Goal: Task Accomplishment & Management: Manage account settings

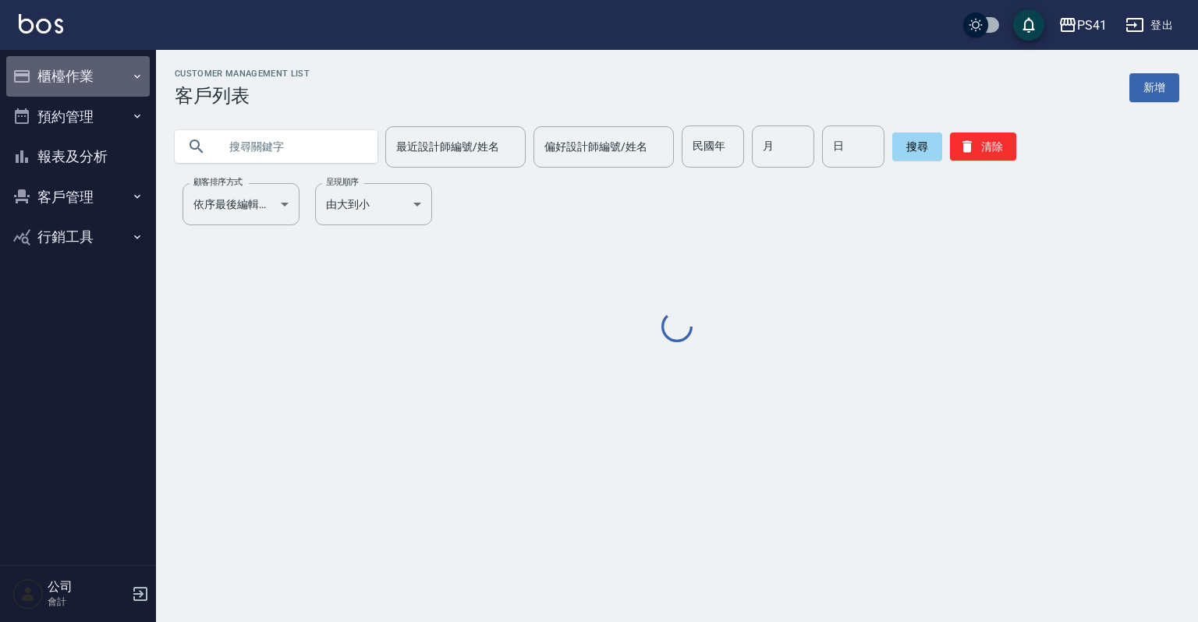
click at [134, 76] on icon "button" at bounding box center [137, 76] width 12 height 12
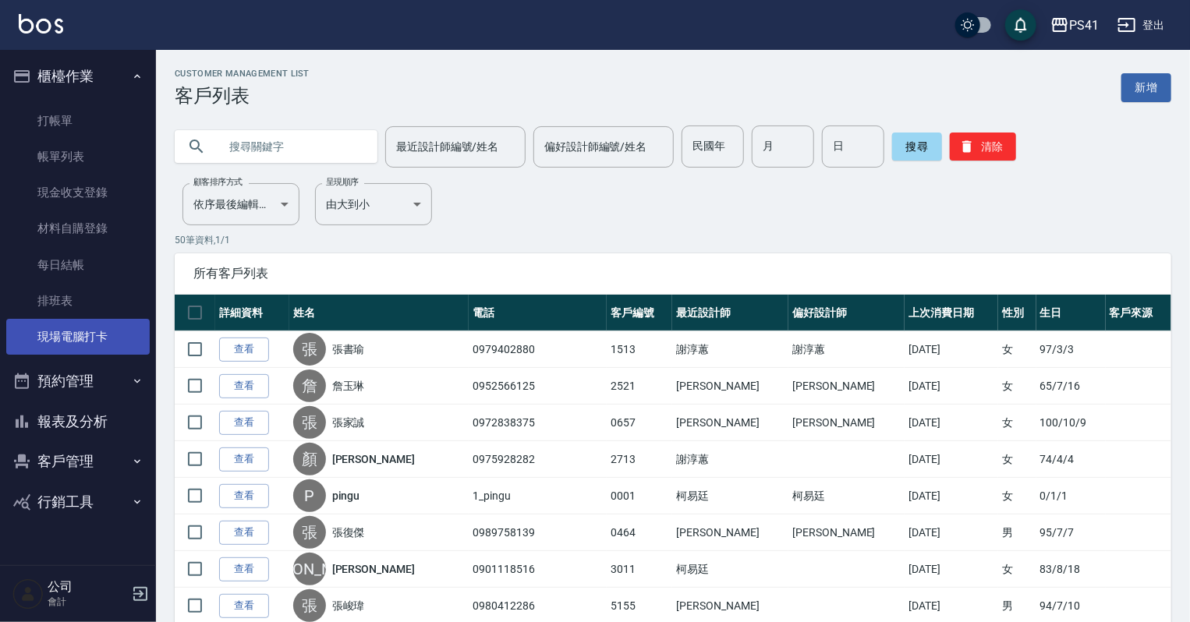
click at [90, 342] on link "現場電腦打卡" at bounding box center [78, 337] width 144 height 36
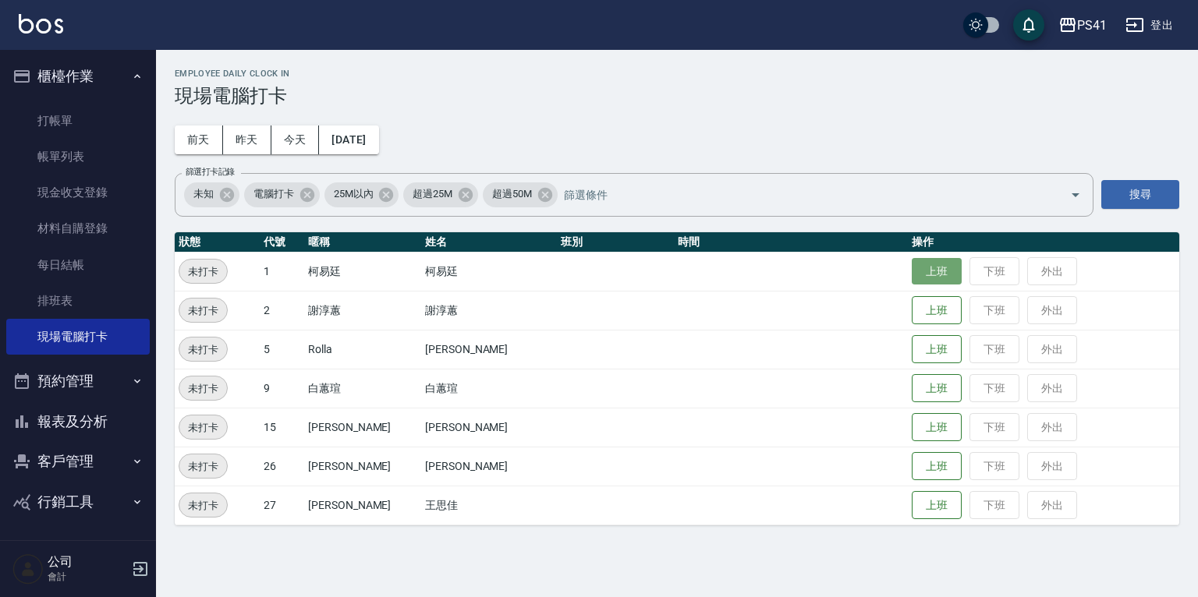
click at [912, 268] on button "上班" at bounding box center [937, 271] width 50 height 27
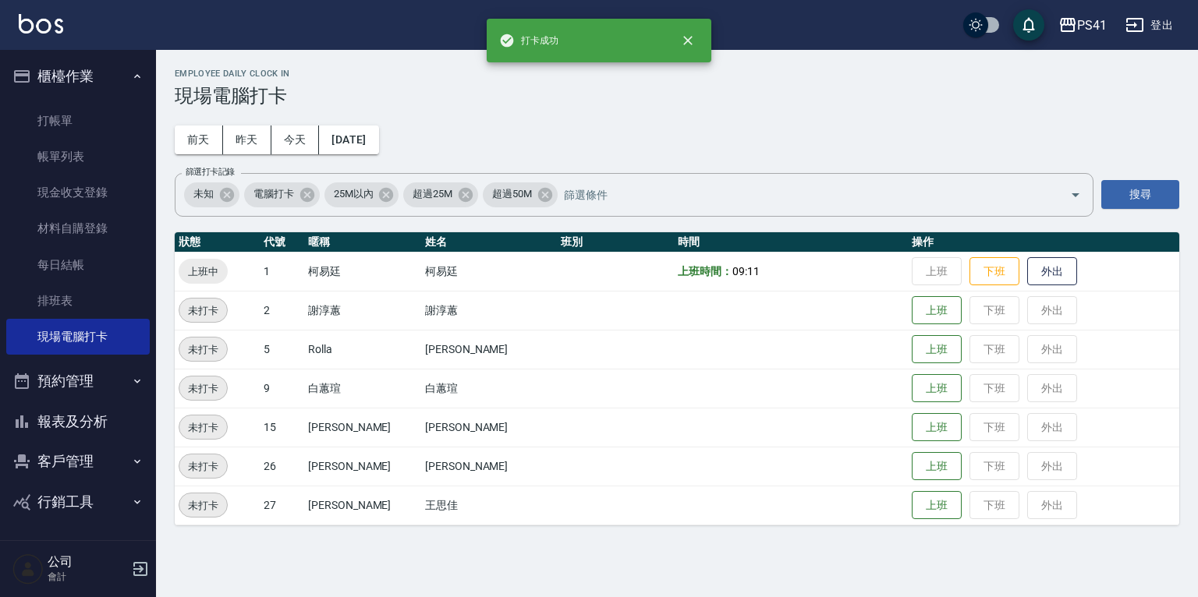
click at [79, 424] on button "報表及分析" at bounding box center [78, 422] width 144 height 41
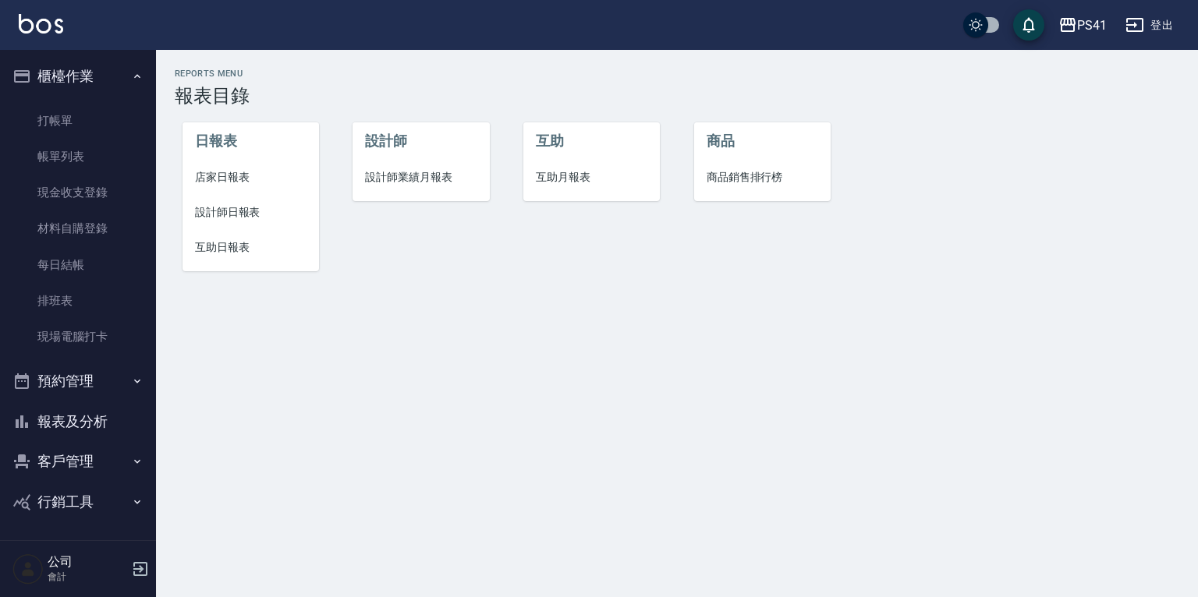
click at [227, 209] on span "設計師日報表" at bounding box center [251, 212] width 112 height 16
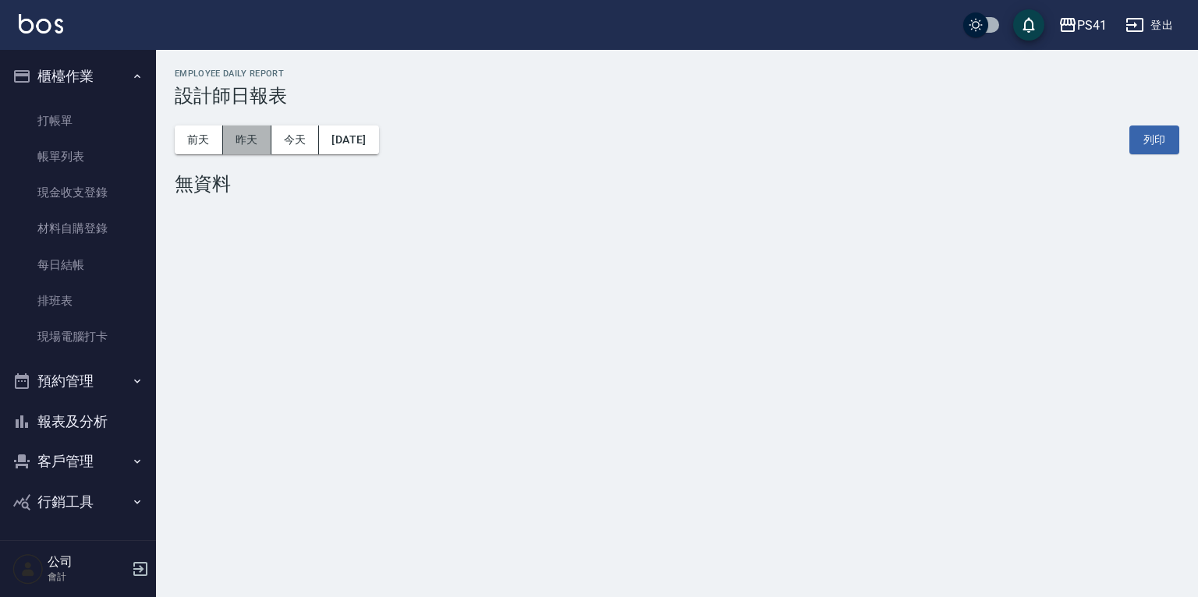
click at [248, 132] on button "昨天" at bounding box center [247, 140] width 48 height 29
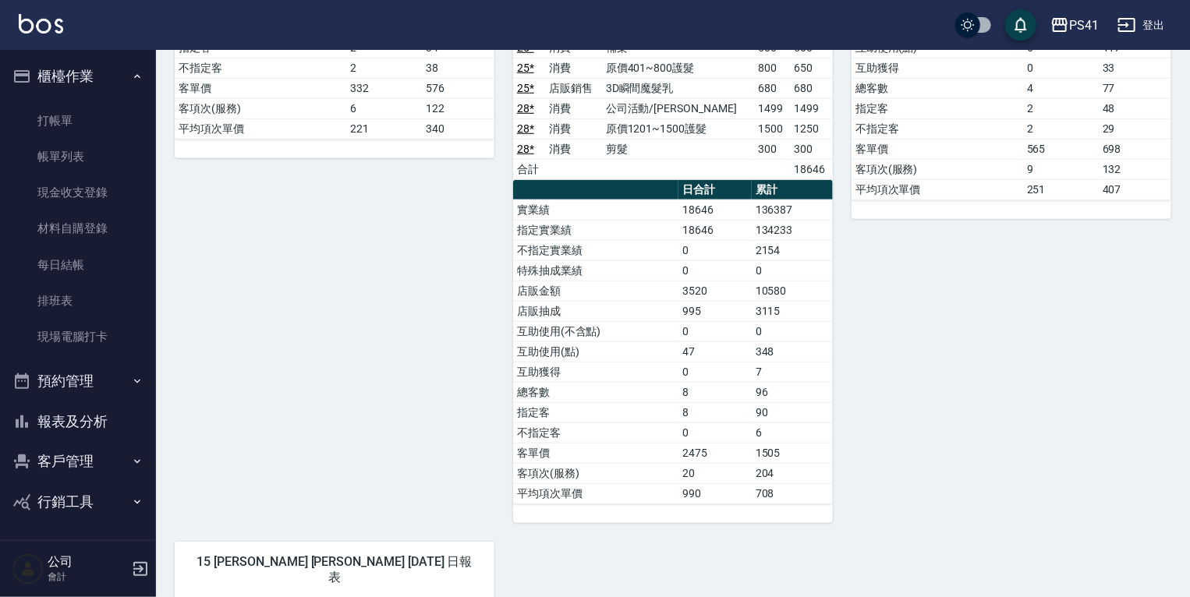
scroll to position [187, 0]
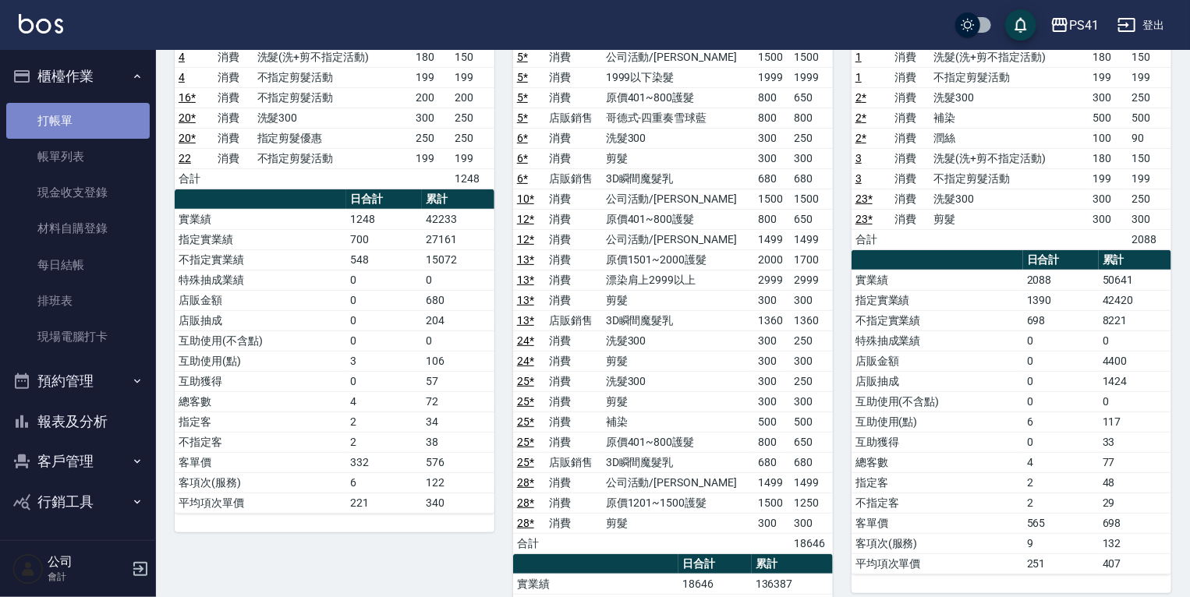
click at [100, 117] on link "打帳單" at bounding box center [78, 121] width 144 height 36
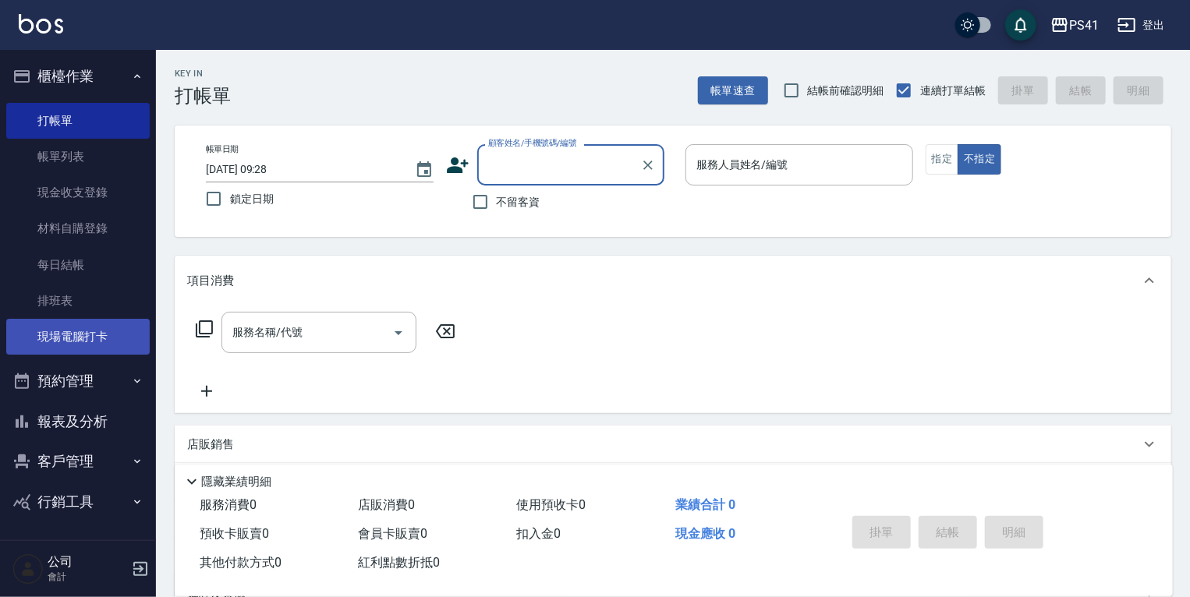
click at [53, 340] on link "現場電腦打卡" at bounding box center [78, 337] width 144 height 36
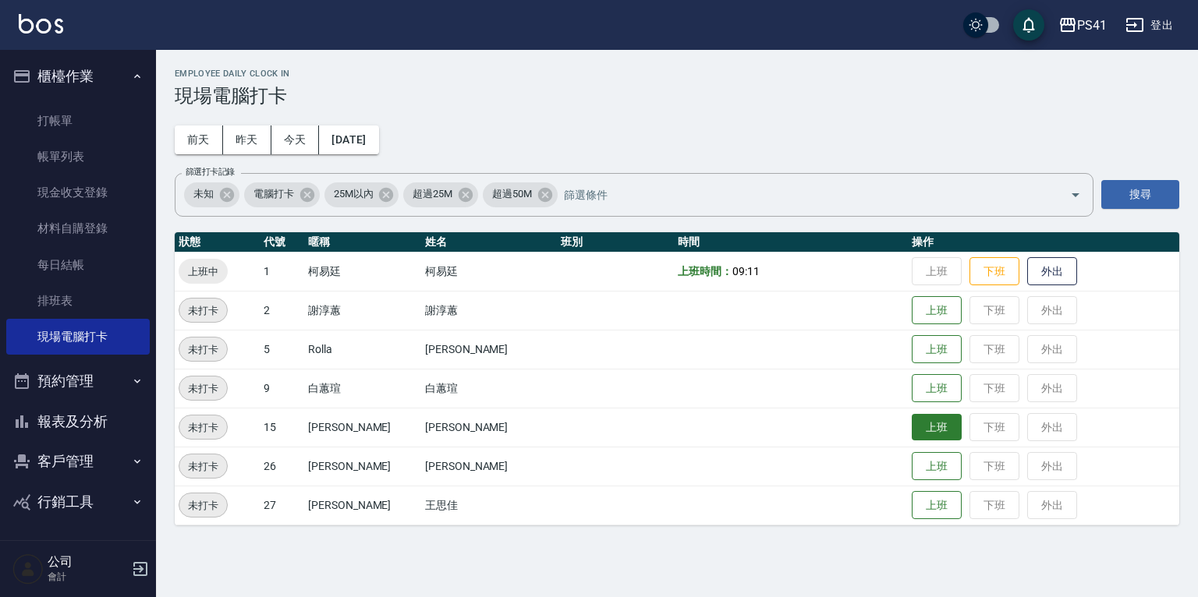
click at [912, 424] on button "上班" at bounding box center [937, 427] width 50 height 27
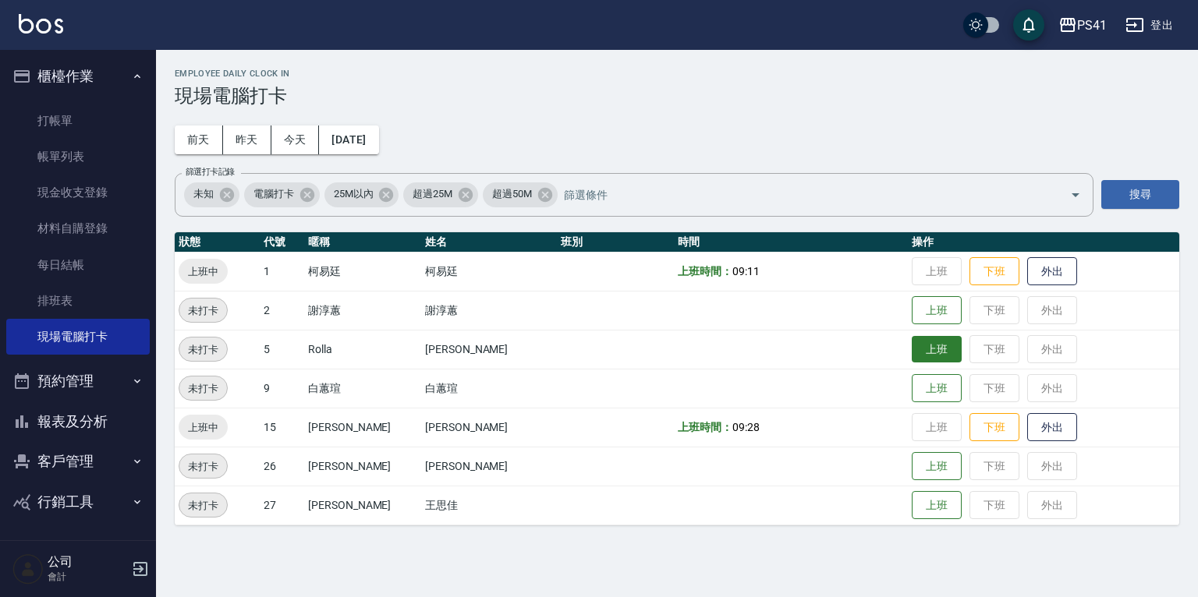
click at [920, 354] on button "上班" at bounding box center [937, 349] width 50 height 27
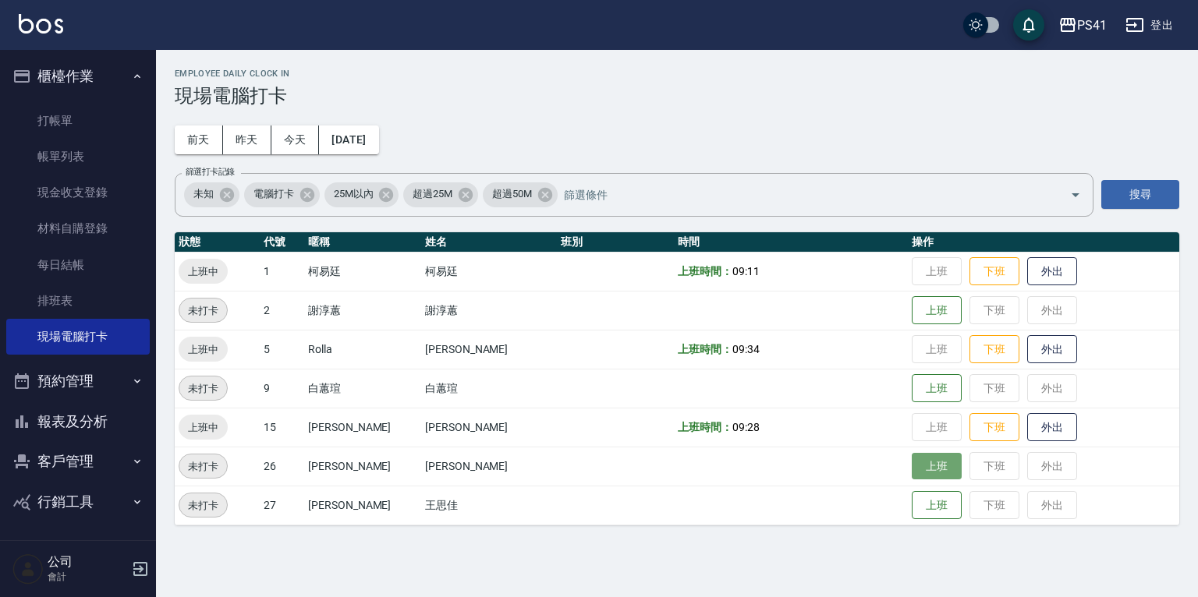
click at [912, 468] on button "上班" at bounding box center [937, 466] width 50 height 27
click at [913, 515] on button "上班" at bounding box center [937, 505] width 50 height 27
